Goal: Information Seeking & Learning: Find specific fact

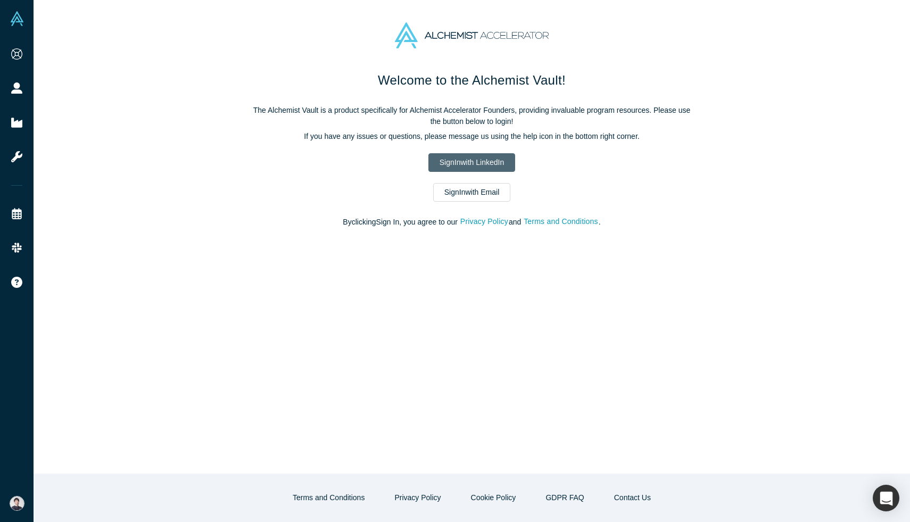
click at [499, 158] on link "Sign In with LinkedIn" at bounding box center [472, 162] width 87 height 19
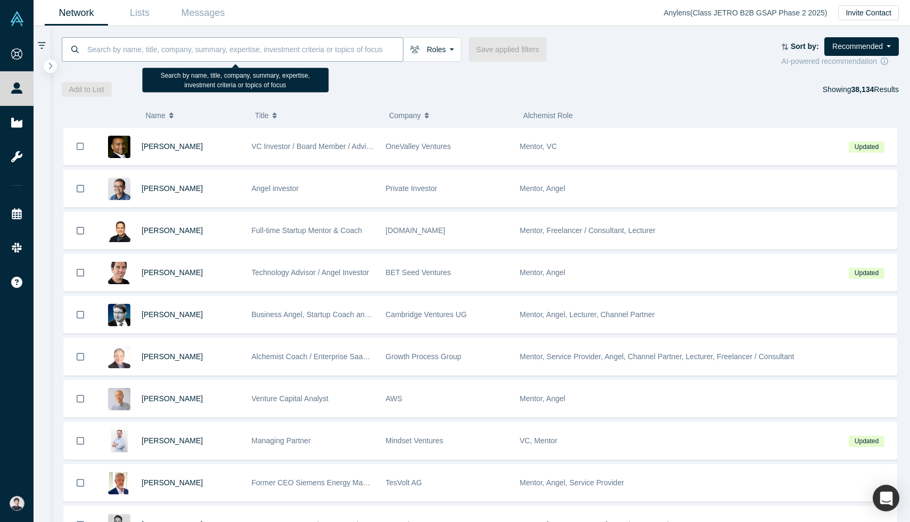
click at [234, 55] on input at bounding box center [244, 49] width 317 height 25
paste input "datagusto"
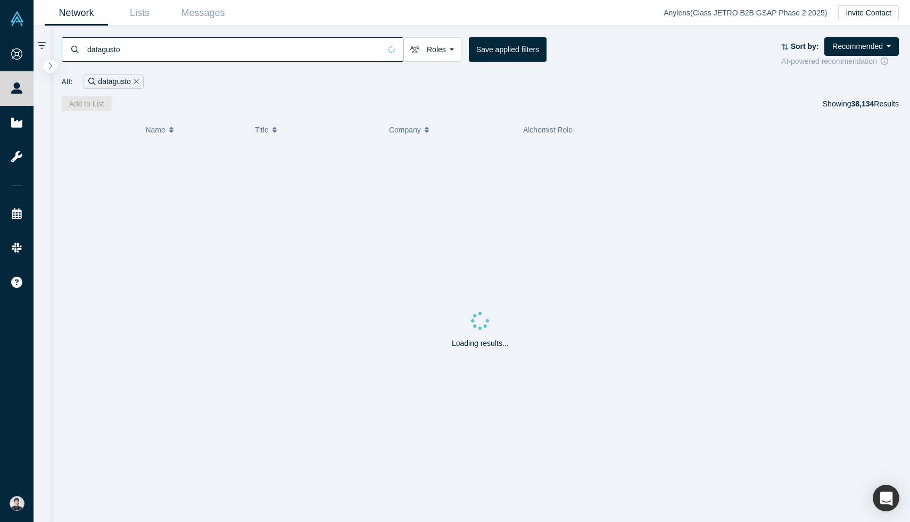
type input "datagusto"
click at [138, 79] on div "datagusto" at bounding box center [114, 82] width 60 height 14
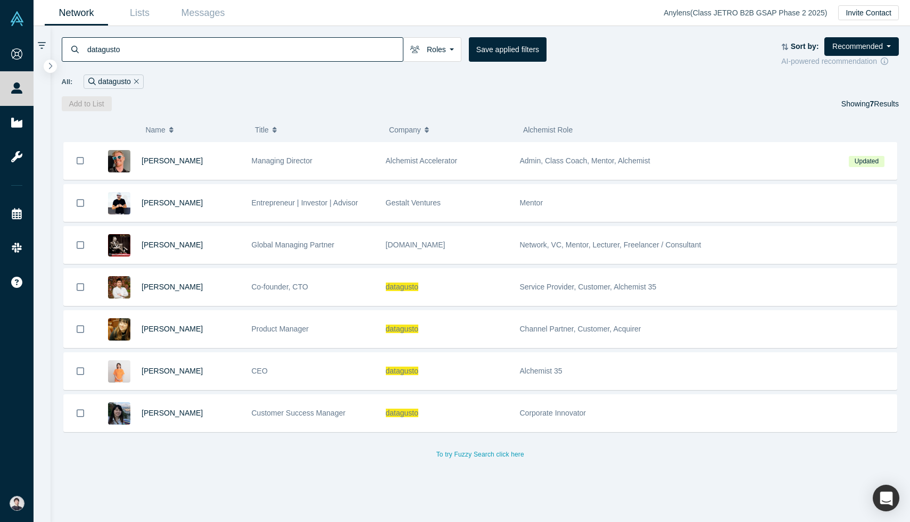
click at [135, 80] on icon "Remove Filter" at bounding box center [136, 81] width 5 height 5
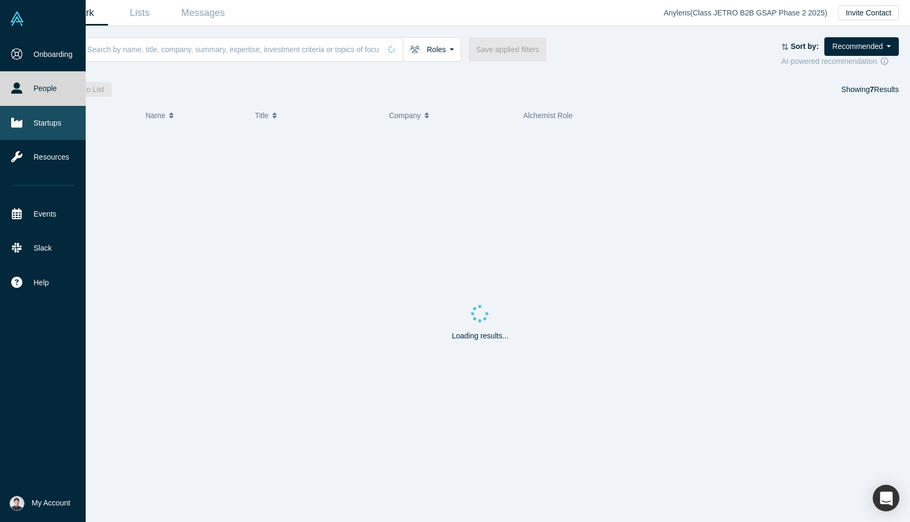
click at [17, 128] on link "Startups" at bounding box center [43, 123] width 86 height 34
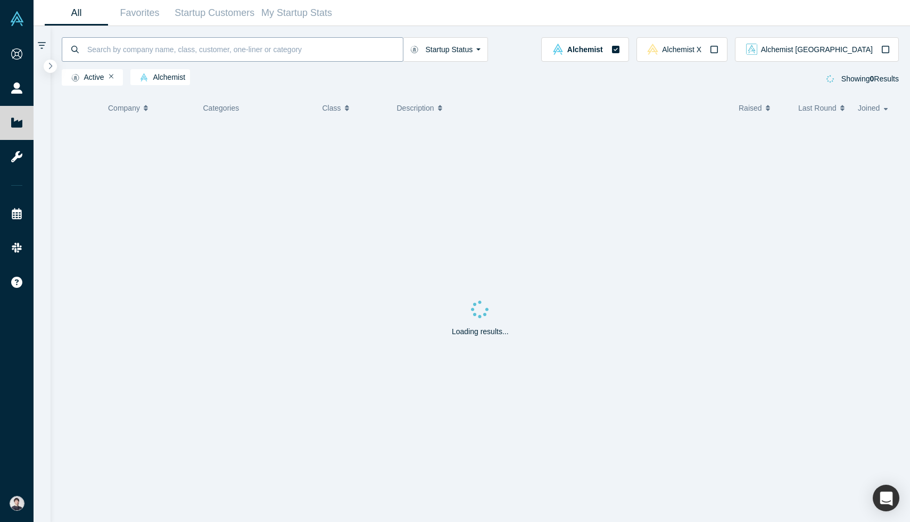
click at [197, 57] on input at bounding box center [244, 49] width 317 height 25
paste input "datagusto"
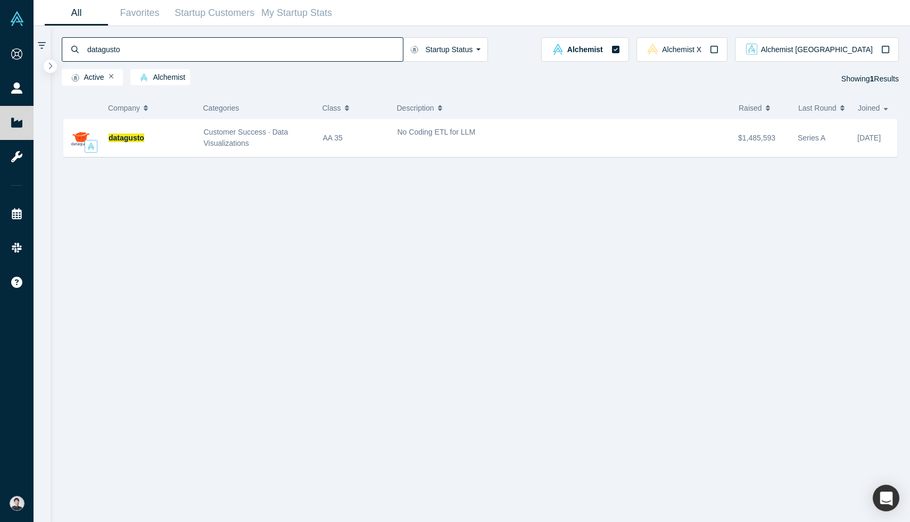
click at [224, 57] on input "datagusto" at bounding box center [244, 49] width 317 height 25
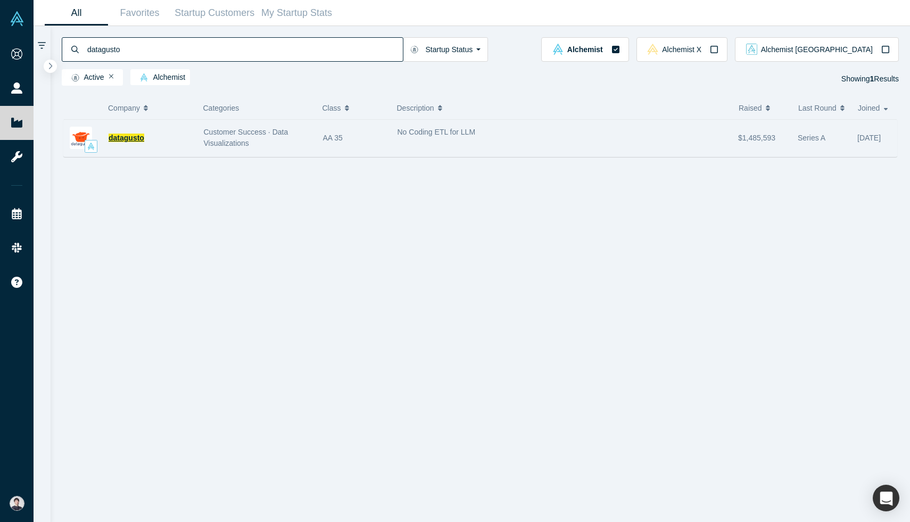
type input "datagusto"
click at [131, 136] on span "datagusto" at bounding box center [127, 138] width 36 height 9
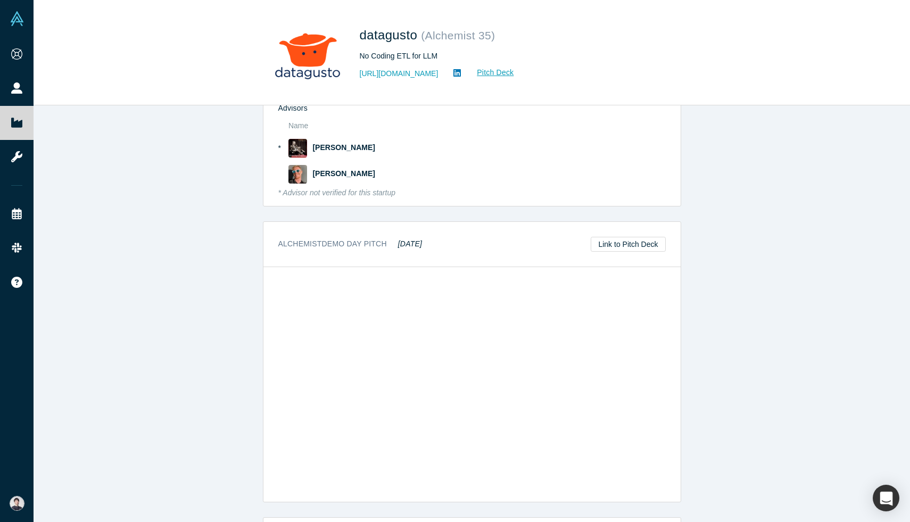
scroll to position [698, 0]
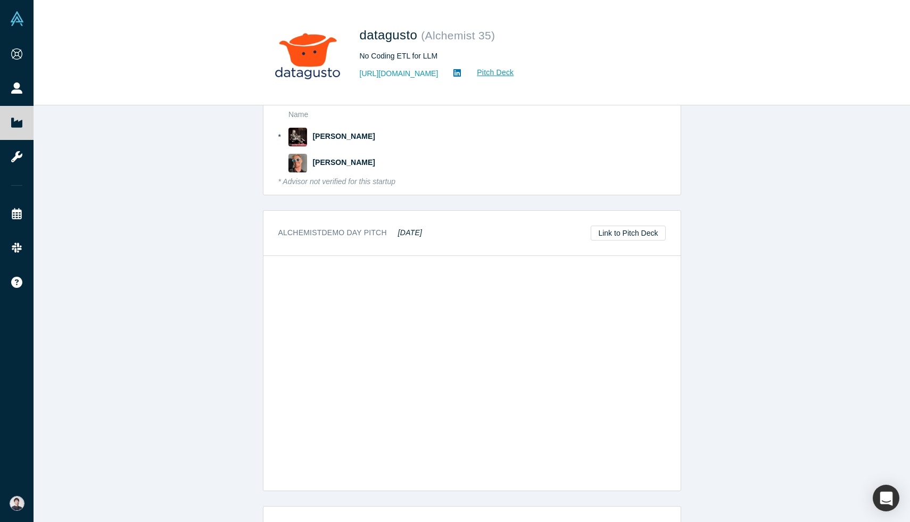
click at [398, 37] on span "datagusto" at bounding box center [391, 35] width 62 height 14
copy span "datagusto"
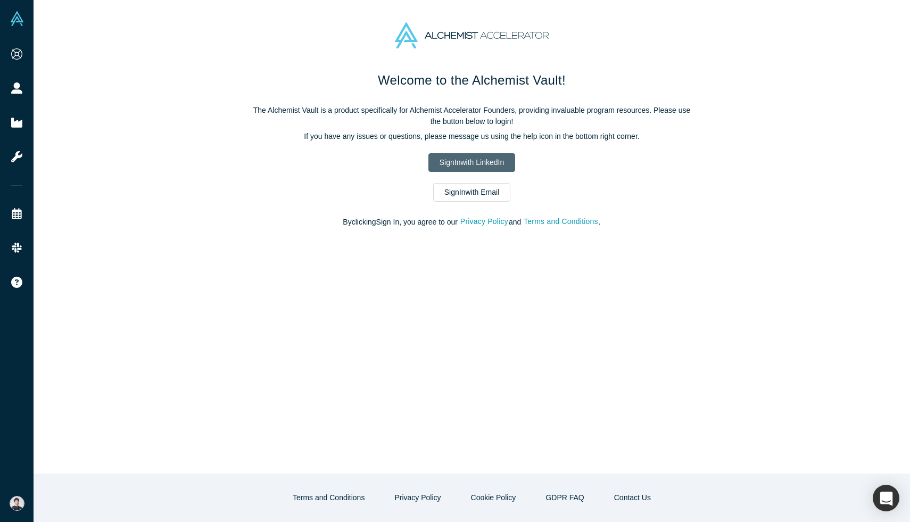
click at [489, 160] on link "Sign In with LinkedIn" at bounding box center [472, 162] width 87 height 19
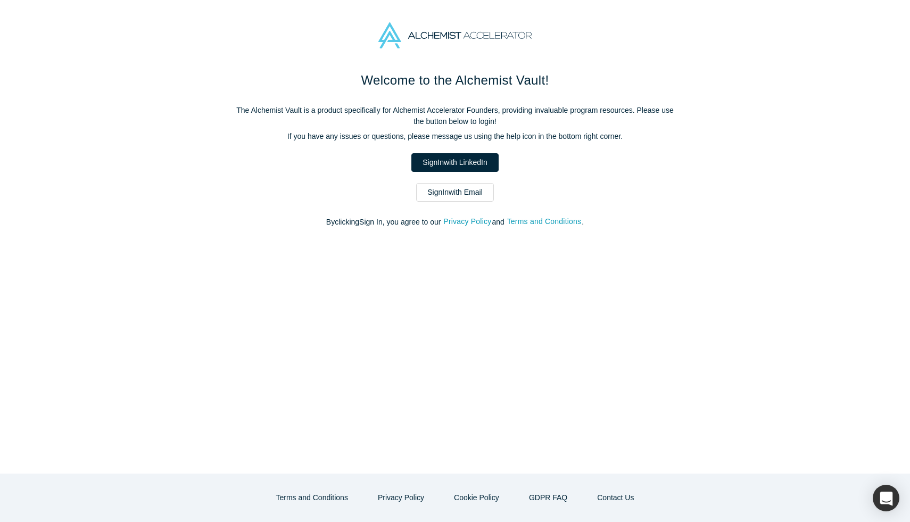
click at [488, 174] on div "Welcome to the Alchemist Vault! The Alchemist Vault is a product specifically f…" at bounding box center [455, 155] width 447 height 168
click at [471, 166] on link "Sign In with LinkedIn" at bounding box center [454, 162] width 87 height 19
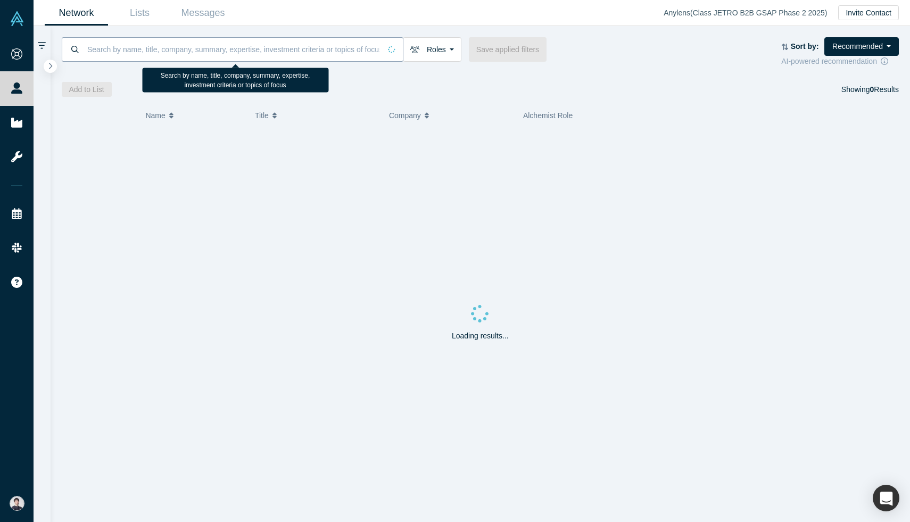
click at [138, 44] on input at bounding box center [233, 49] width 294 height 25
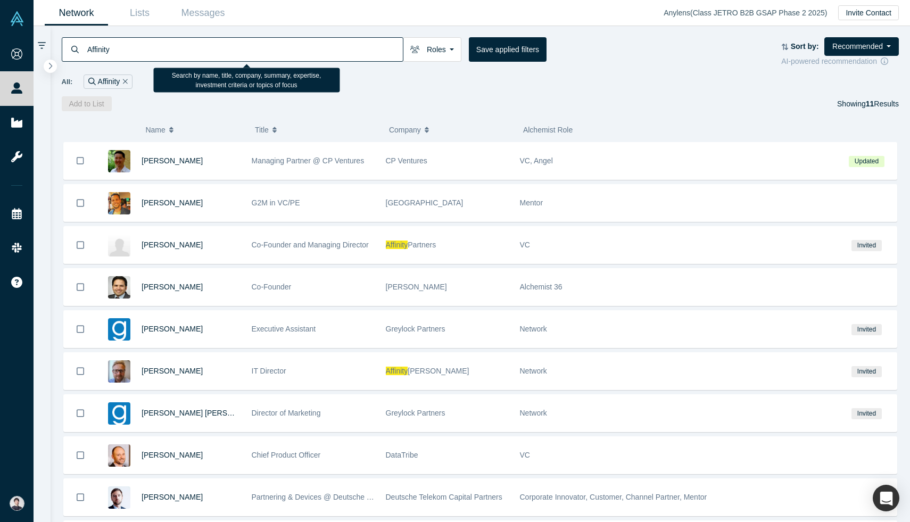
type input "¥"
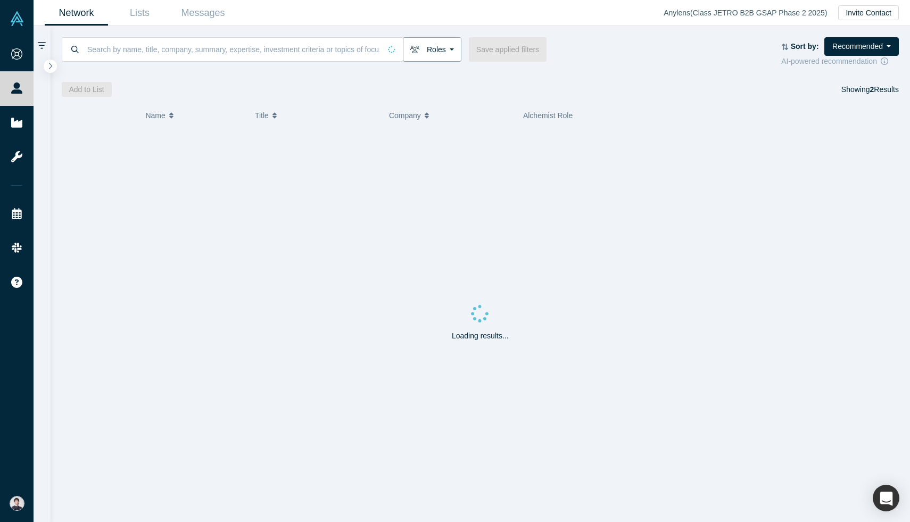
click at [429, 48] on button "Roles" at bounding box center [432, 49] width 59 height 24
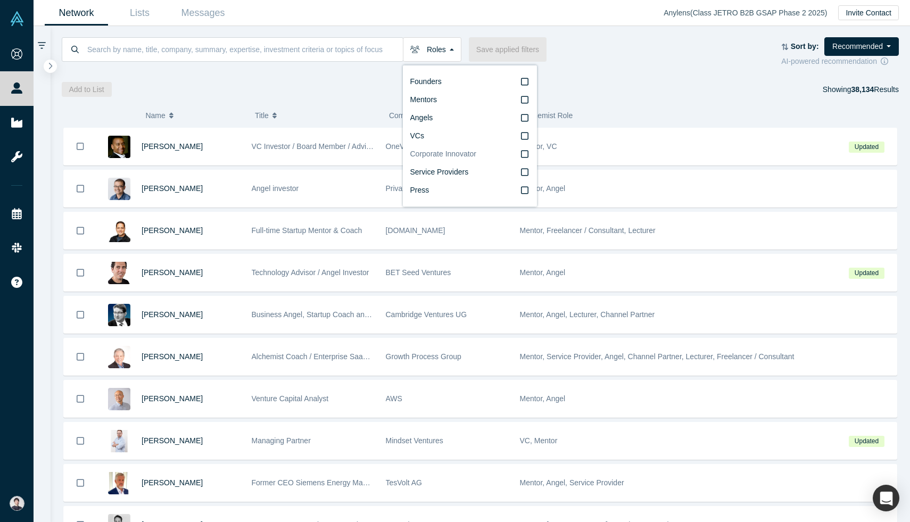
click at [484, 152] on label "Corporate Innovator" at bounding box center [469, 154] width 119 height 18
click at [0, 0] on input "Corporate Innovator" at bounding box center [0, 0] width 0 height 0
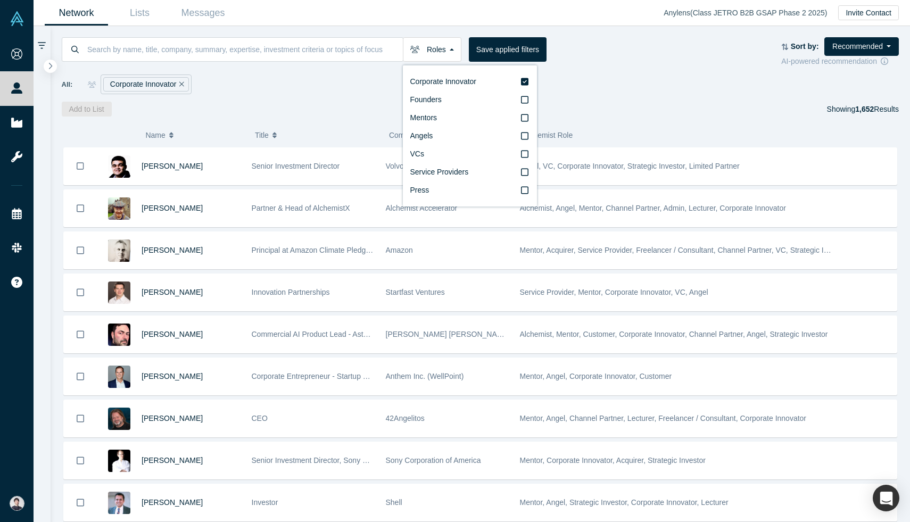
click at [296, 95] on div "Roles Corporate Innovator Founders Mentors Angels VCs Service Providers Press S…" at bounding box center [481, 71] width 860 height 90
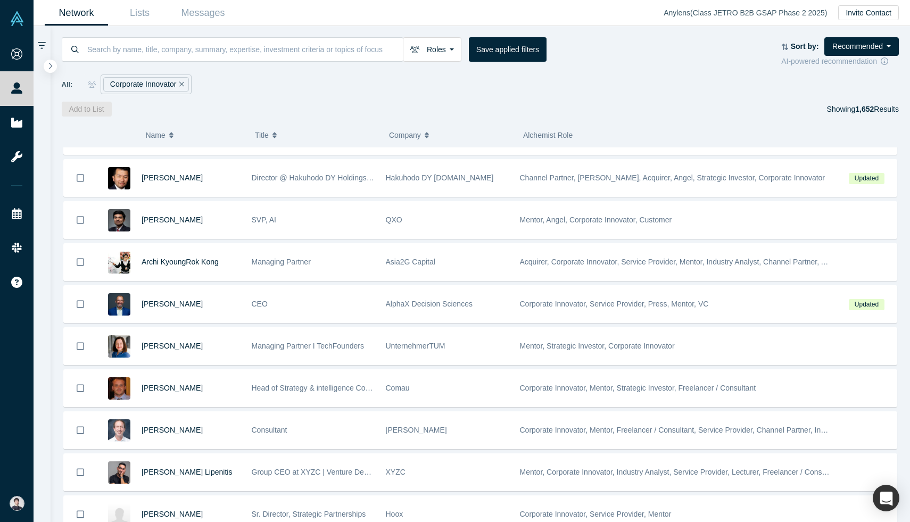
scroll to position [959, 0]
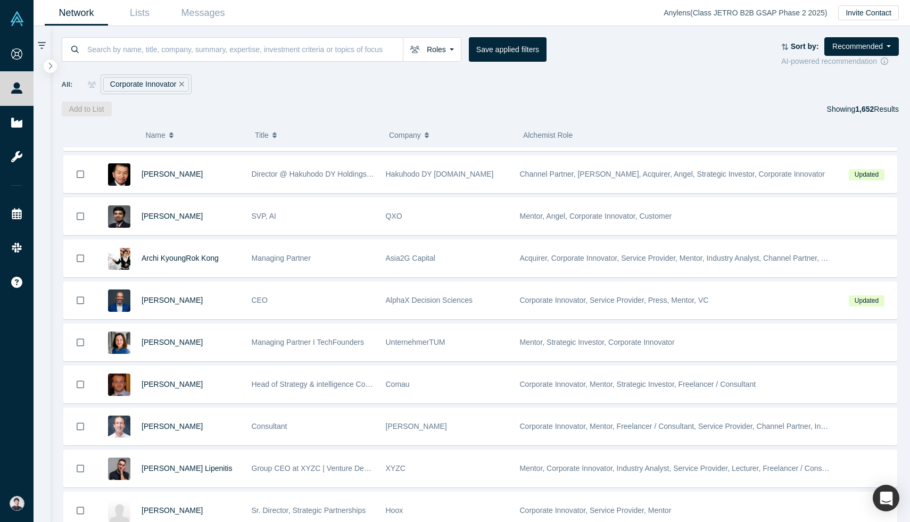
click at [632, 67] on div "All: Corporate Innovator" at bounding box center [481, 80] width 838 height 27
